Goal: Task Accomplishment & Management: Use online tool/utility

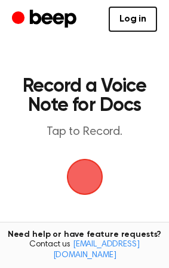
click at [86, 171] on span "button" at bounding box center [85, 177] width 48 height 48
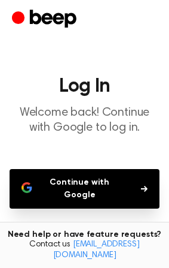
click at [92, 188] on button "Continue with Google" at bounding box center [85, 189] width 150 height 40
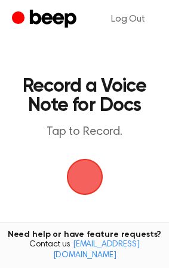
click at [86, 182] on span "button" at bounding box center [84, 176] width 41 height 41
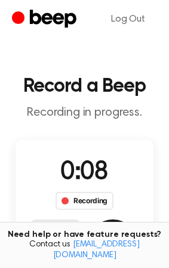
click at [88, 175] on span "0:08" at bounding box center [84, 172] width 48 height 25
click at [16, 14] on circle "Beep" at bounding box center [18, 17] width 13 height 13
